Goal: Task Accomplishment & Management: Manage account settings

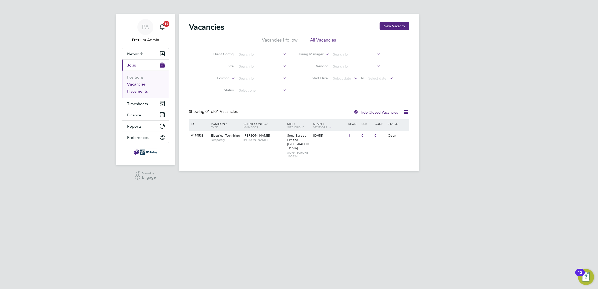
click at [142, 93] on link "Placements" at bounding box center [137, 91] width 21 height 5
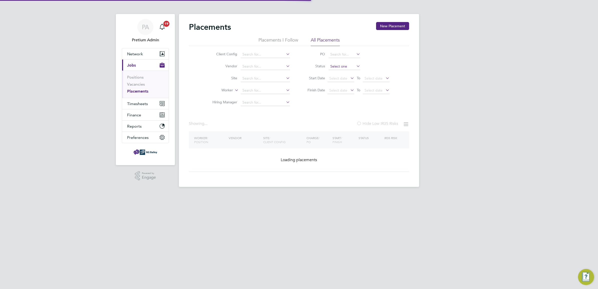
click at [336, 66] on input at bounding box center [345, 66] width 32 height 7
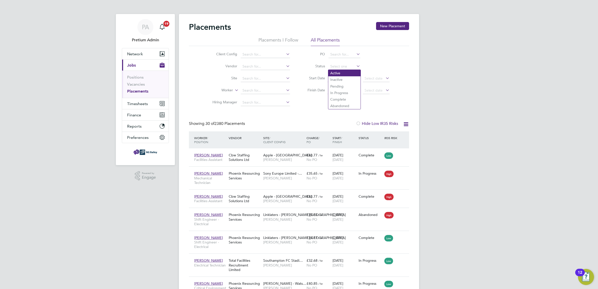
click at [347, 71] on li "Active" at bounding box center [344, 73] width 32 height 7
type input "Active"
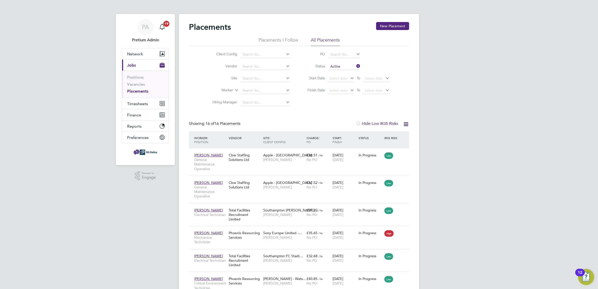
click at [368, 122] on label "Hide Low IR35 Risks" at bounding box center [377, 123] width 42 height 5
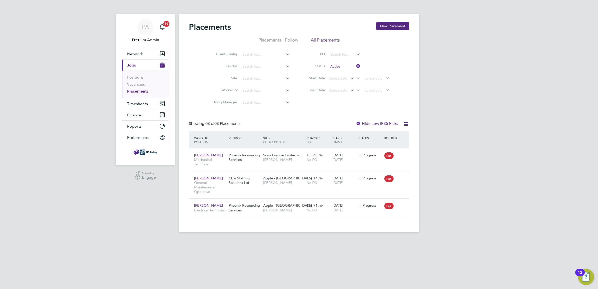
drag, startPoint x: 371, startPoint y: 122, endPoint x: 401, endPoint y: 123, distance: 30.1
click at [373, 122] on label "Hide Low IR35 Risks" at bounding box center [377, 123] width 42 height 5
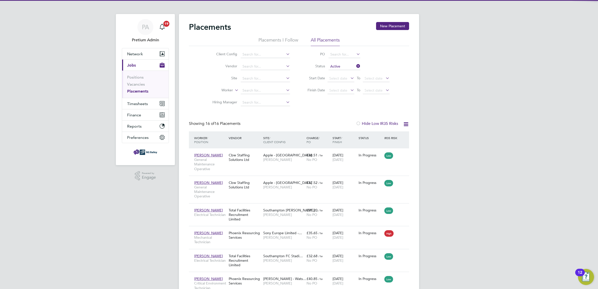
click at [406, 124] on icon at bounding box center [406, 124] width 6 height 6
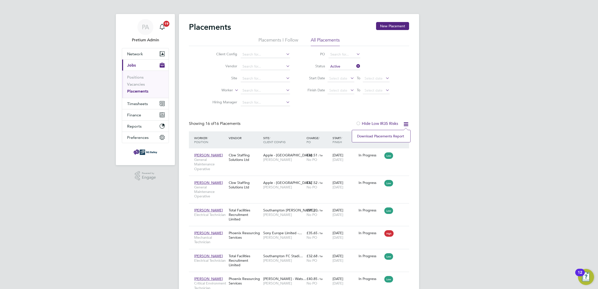
click at [389, 136] on li "Download Placements Report" at bounding box center [381, 136] width 53 height 7
click at [147, 24] on span "PA" at bounding box center [145, 27] width 7 height 7
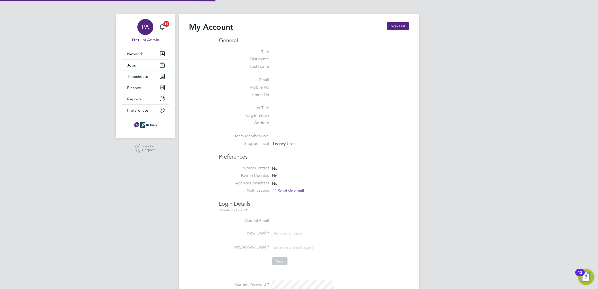
type input "[PERSON_NAME][EMAIL_ADDRESS][DOMAIN_NAME]"
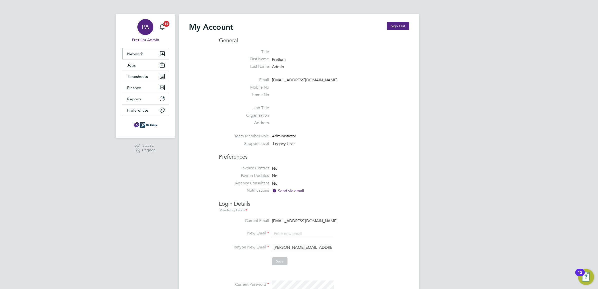
click at [133, 51] on button "Network" at bounding box center [145, 53] width 47 height 11
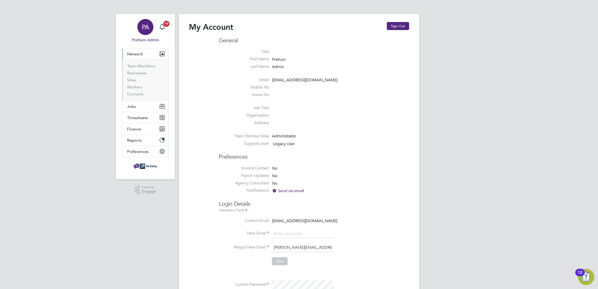
click at [136, 59] on ul "Team Members Businesses Sites Workers Contacts" at bounding box center [145, 79] width 47 height 41
click at [144, 66] on link "Team Members" at bounding box center [141, 66] width 28 height 5
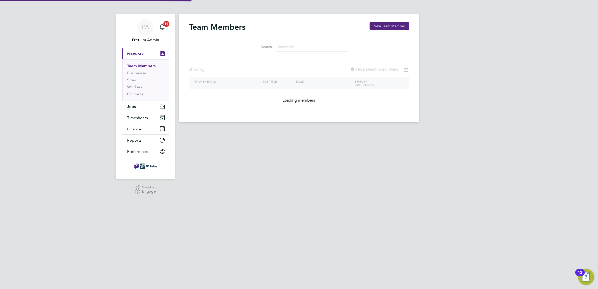
click at [122, 48] on button "Current page: Network" at bounding box center [145, 53] width 47 height 11
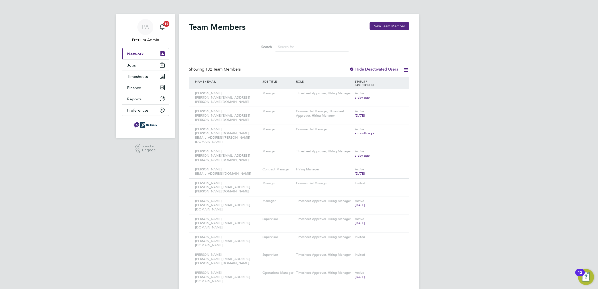
click at [292, 48] on input at bounding box center [312, 47] width 73 height 10
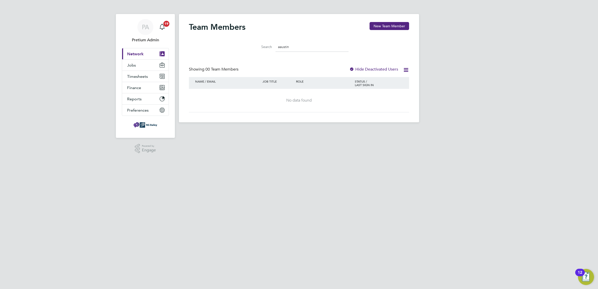
click at [282, 48] on input "aaustin" at bounding box center [312, 47] width 73 height 10
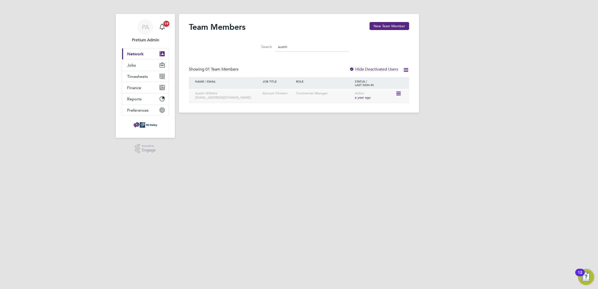
click at [400, 93] on icon at bounding box center [398, 94] width 5 height 6
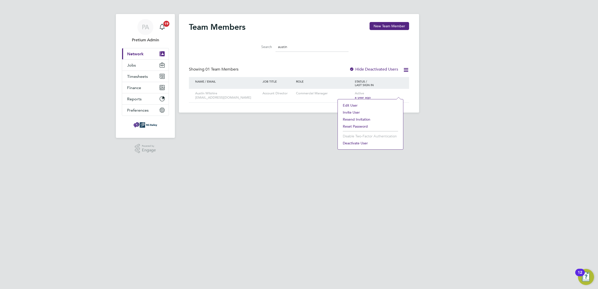
click at [358, 128] on li "Reset Password" at bounding box center [370, 126] width 60 height 7
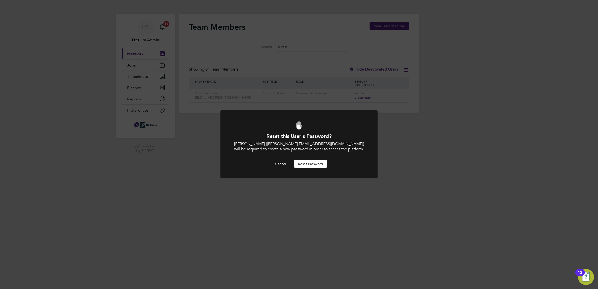
click at [315, 162] on button "Reset Password" at bounding box center [310, 164] width 33 height 8
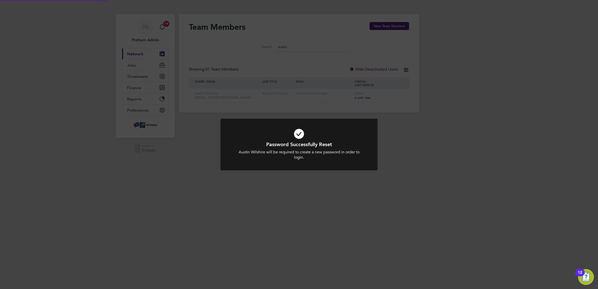
click at [425, 91] on div "Password Successfully Reset Austin Wilshire will be required to create a new pa…" at bounding box center [299, 144] width 598 height 289
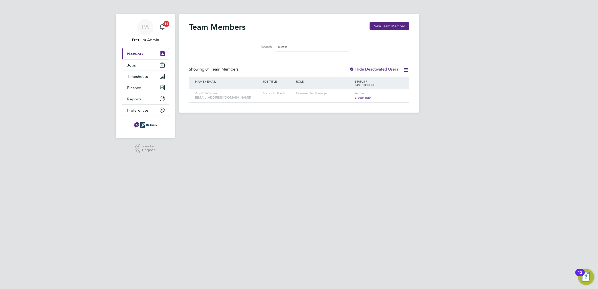
drag, startPoint x: 317, startPoint y: 47, endPoint x: 208, endPoint y: 46, distance: 108.4
click at [252, 49] on div "Search austin" at bounding box center [299, 47] width 99 height 10
type input "m"
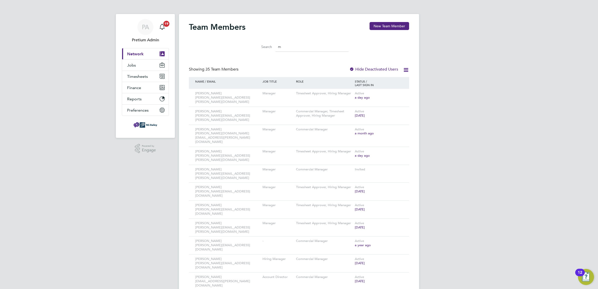
drag, startPoint x: 289, startPoint y: 48, endPoint x: 262, endPoint y: 49, distance: 26.8
click at [262, 49] on div "Search m" at bounding box center [299, 47] width 99 height 10
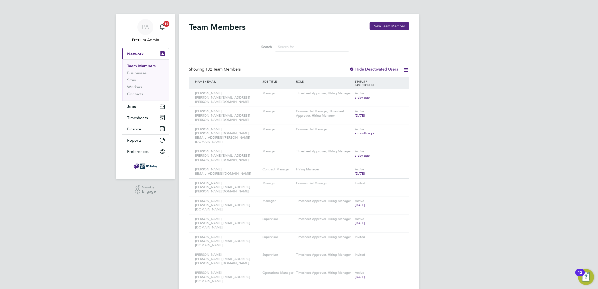
click at [222, 27] on h2 "Team Members" at bounding box center [217, 27] width 57 height 10
